Goal: Task Accomplishment & Management: Use online tool/utility

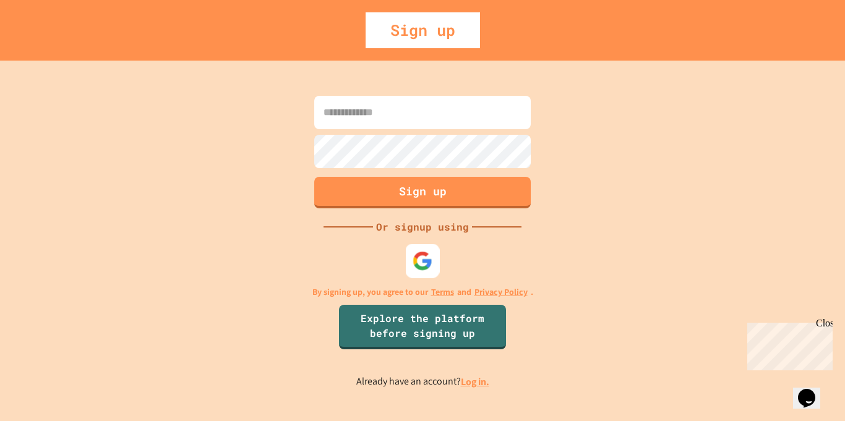
click at [418, 261] on img at bounding box center [423, 261] width 20 height 20
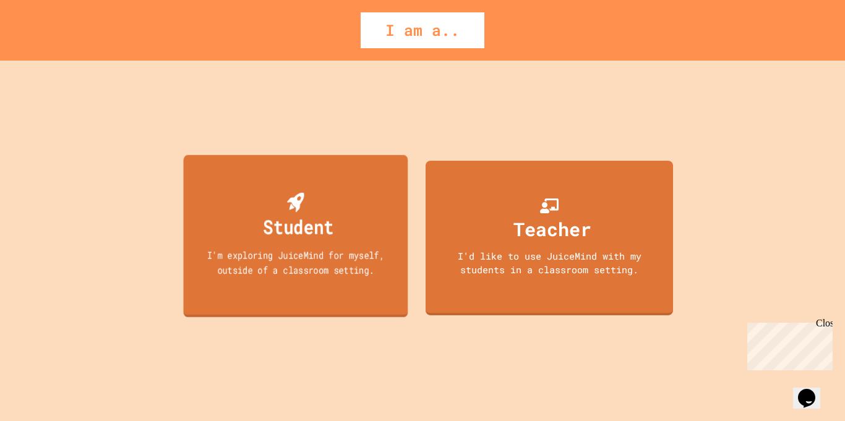
click at [342, 229] on div "Student I'm exploring JuiceMind for myself, outside of a classroom setting." at bounding box center [296, 236] width 225 height 163
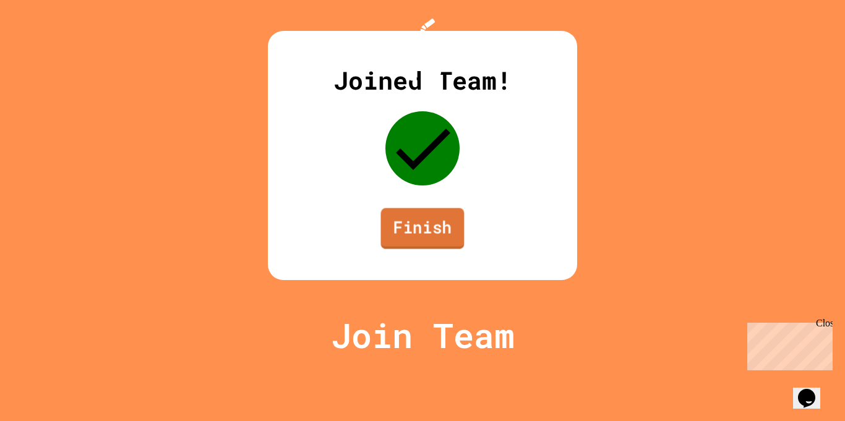
click at [438, 249] on link "Finish" at bounding box center [423, 229] width 84 height 41
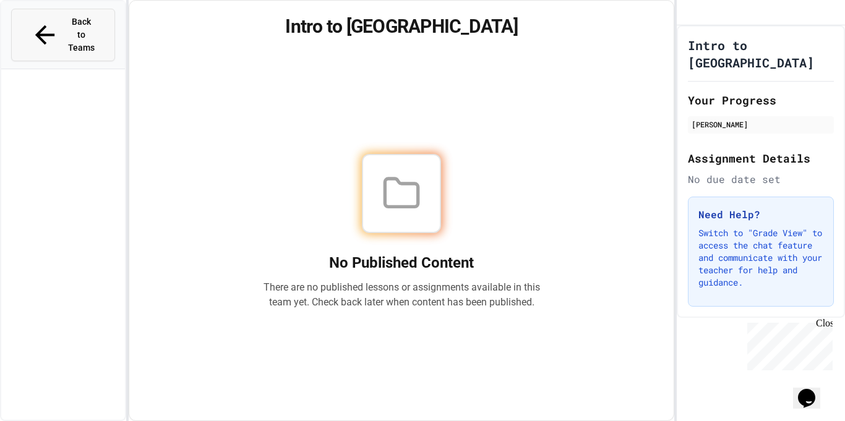
click at [72, 20] on span "Back to Teams" at bounding box center [81, 34] width 29 height 39
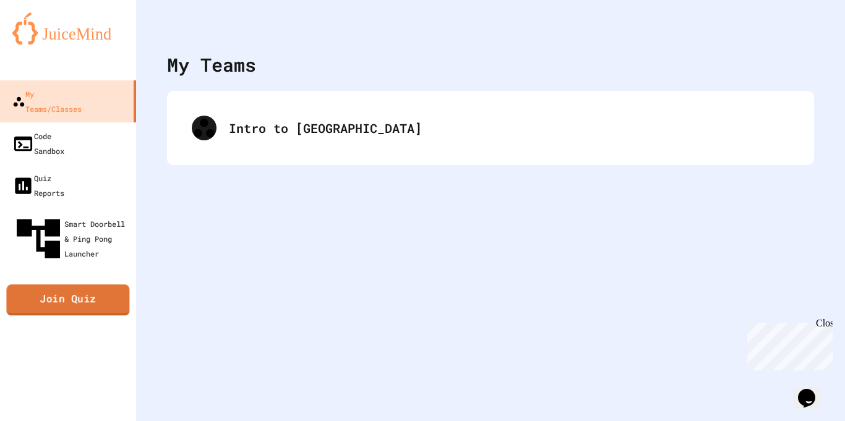
click at [64, 285] on link "Join Quiz" at bounding box center [67, 300] width 123 height 31
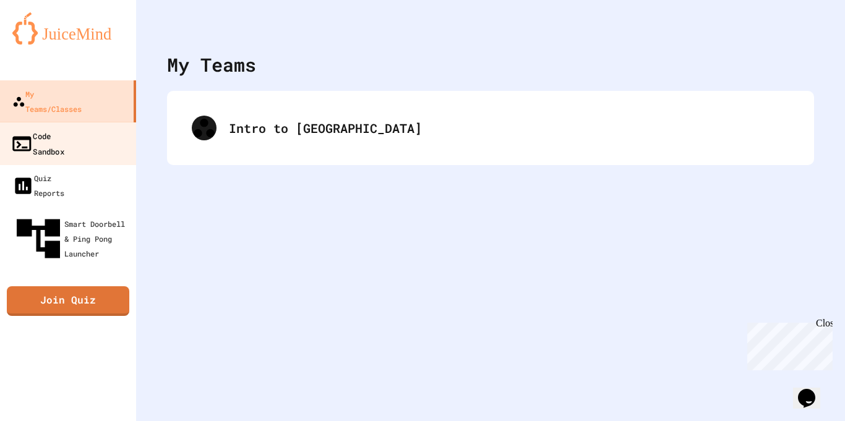
click at [64, 128] on div "Code Sandbox" at bounding box center [38, 143] width 54 height 30
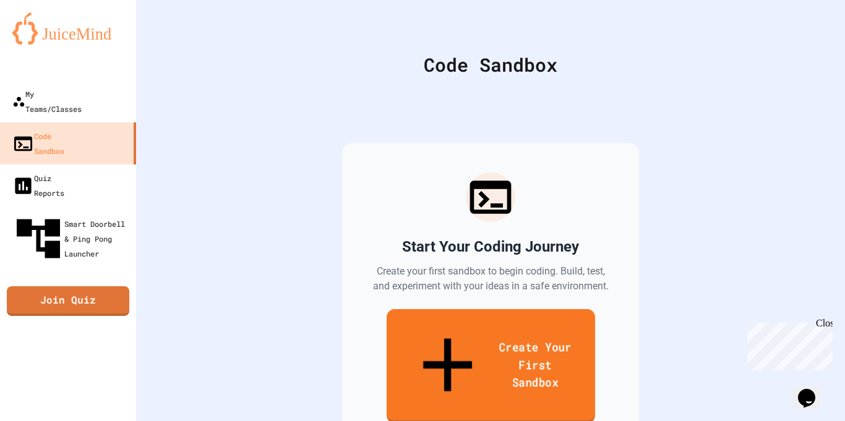
click at [564, 317] on link "Create Your First Sandbox" at bounding box center [490, 366] width 209 height 114
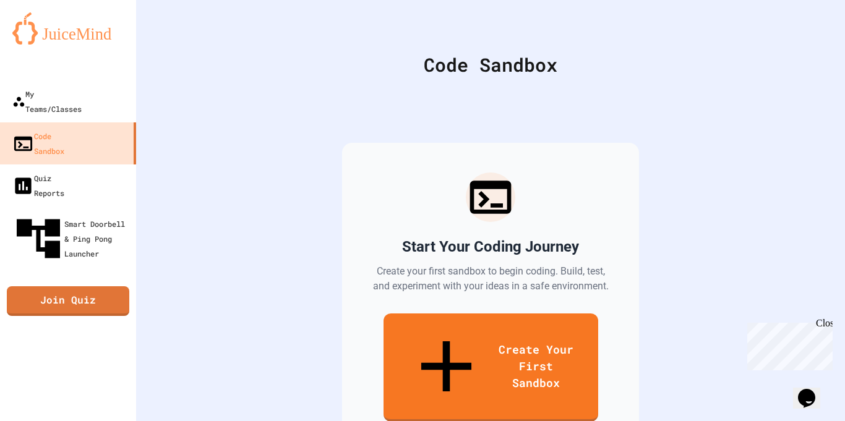
scroll to position [95, 0]
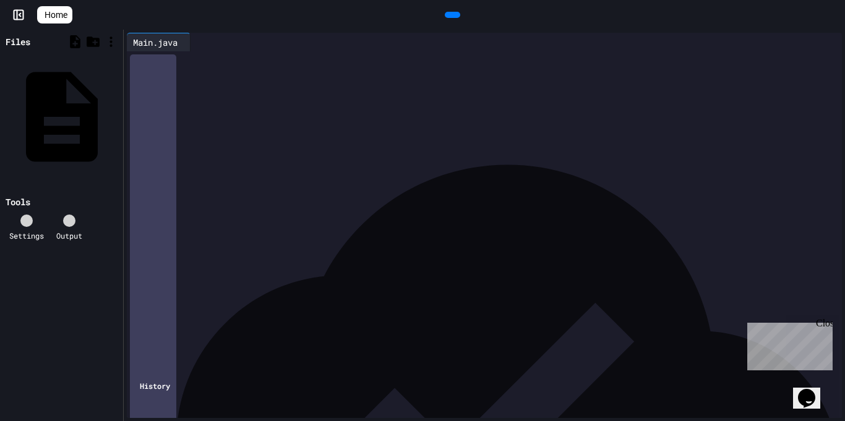
click at [199, 118] on div "**********" at bounding box center [493, 84] width 697 height 66
click at [199, 101] on div "*" at bounding box center [493, 97] width 697 height 12
click at [225, 81] on div "**********" at bounding box center [493, 85] width 697 height 12
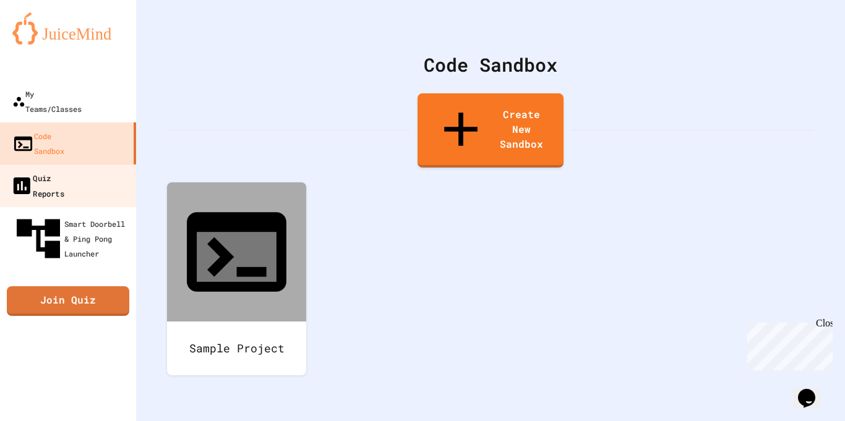
click at [19, 175] on icon at bounding box center [22, 186] width 22 height 22
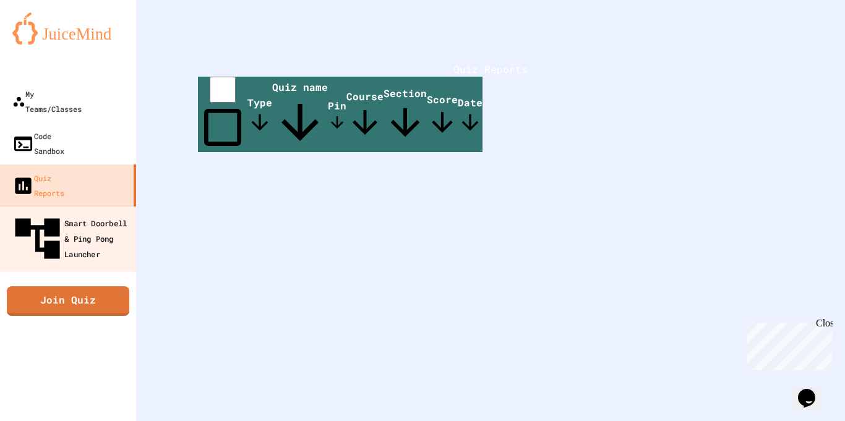
click at [40, 212] on div "Smart Doorbell & Ping Pong Launcher" at bounding box center [72, 239] width 123 height 54
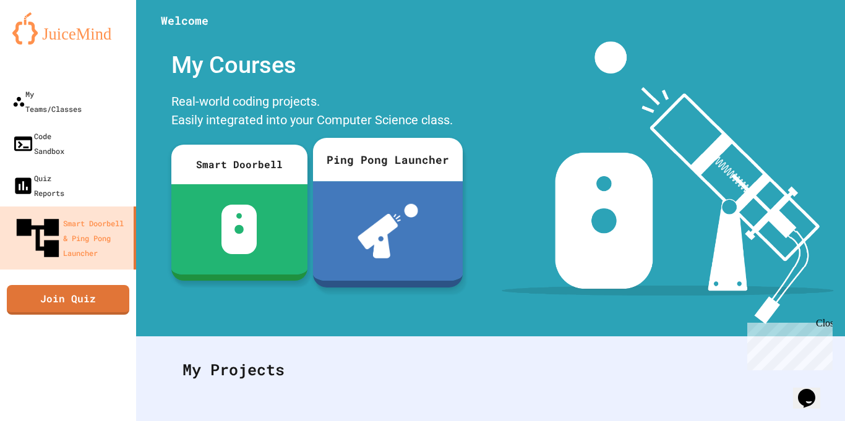
click at [399, 277] on div at bounding box center [388, 231] width 150 height 100
